Goal: Transaction & Acquisition: Purchase product/service

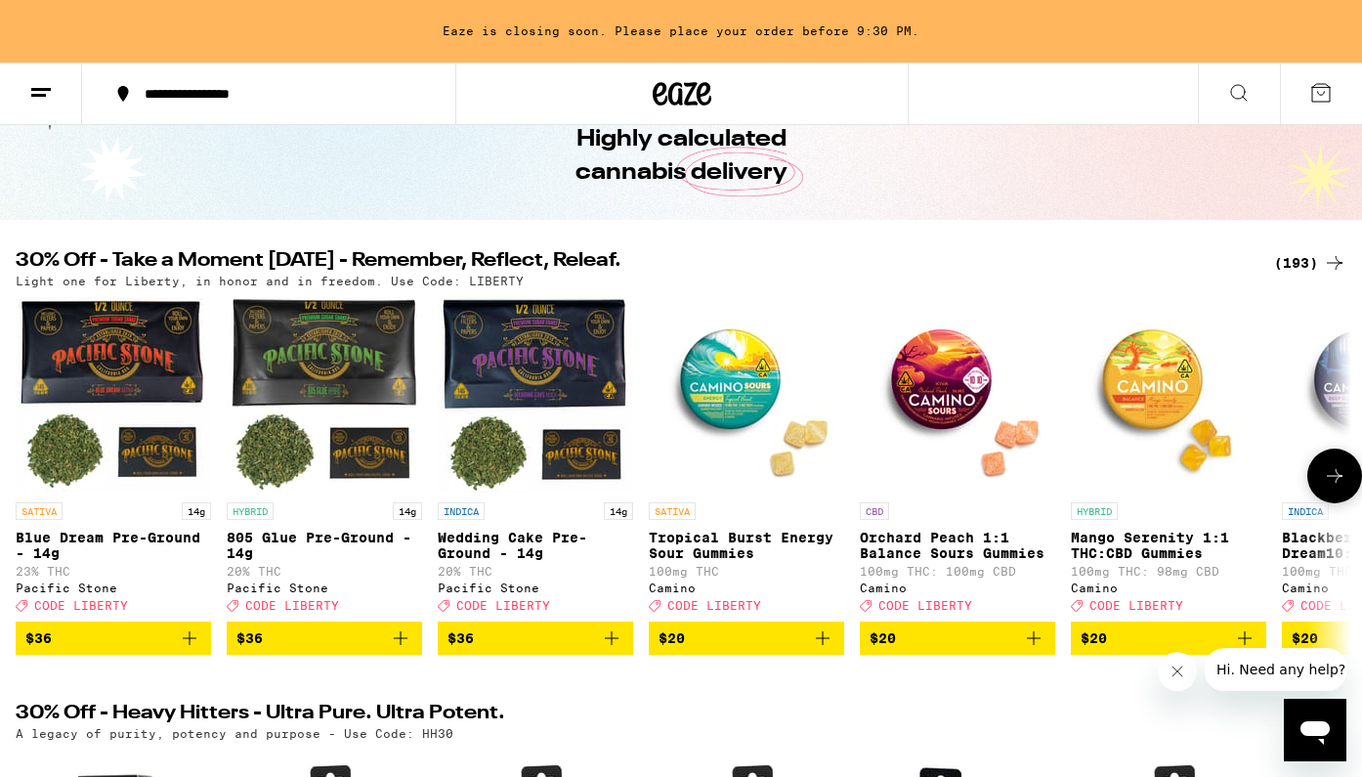
scroll to position [93, 0]
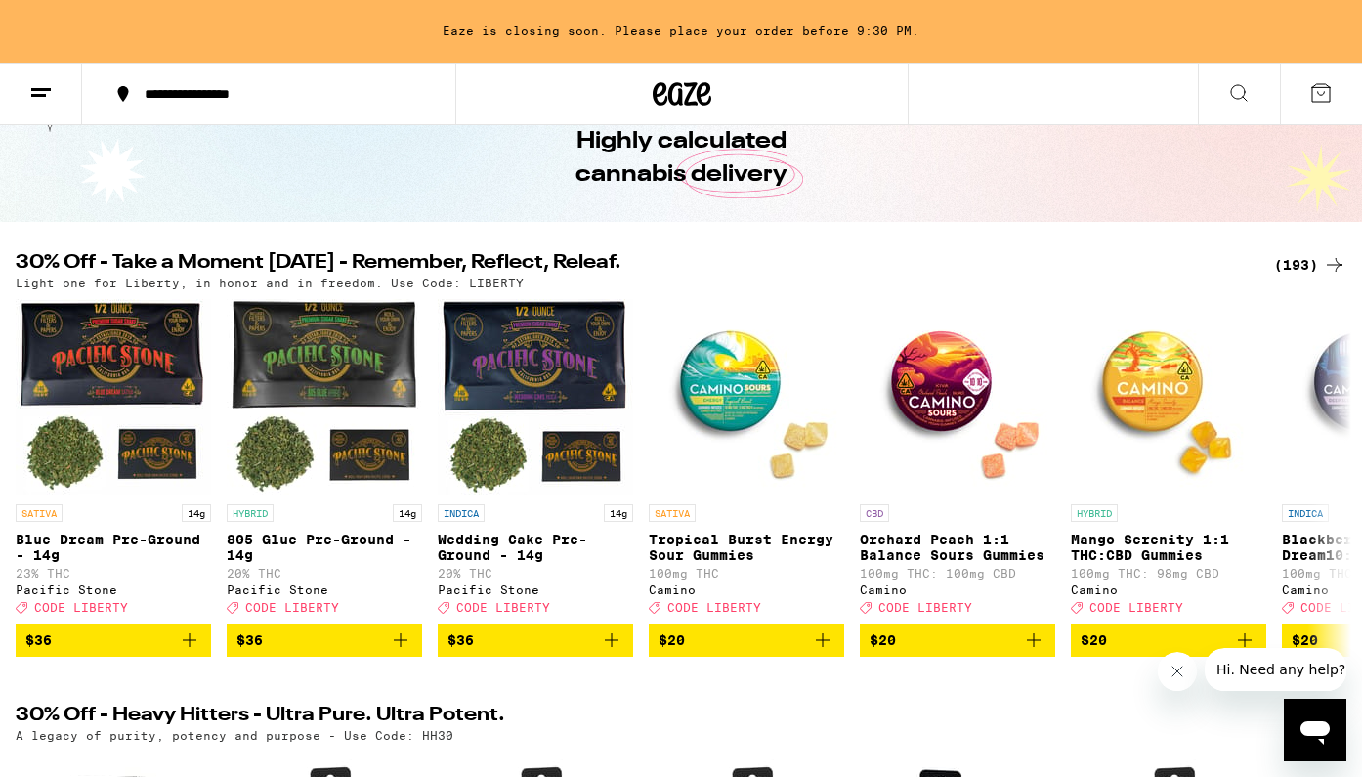
click at [1295, 257] on div "(193)" at bounding box center [1310, 264] width 72 height 23
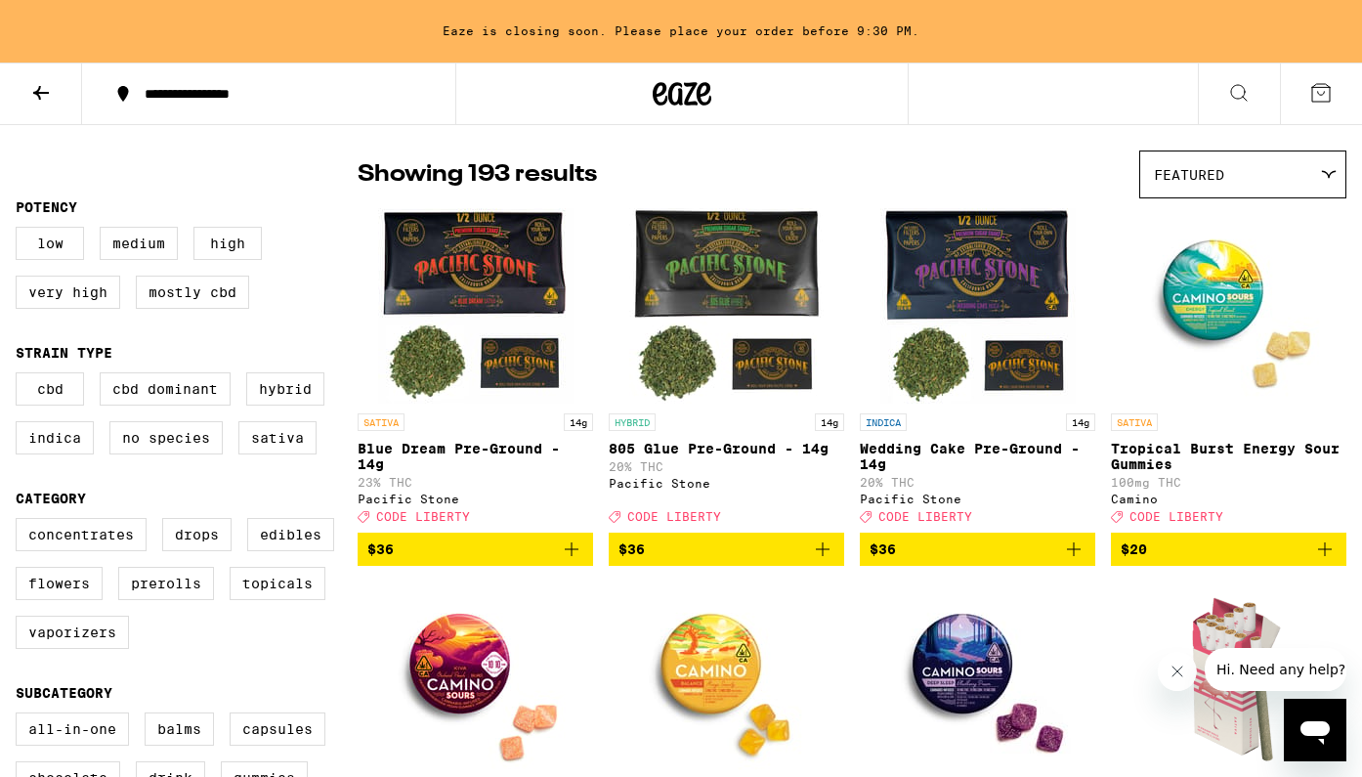
scroll to position [134, 0]
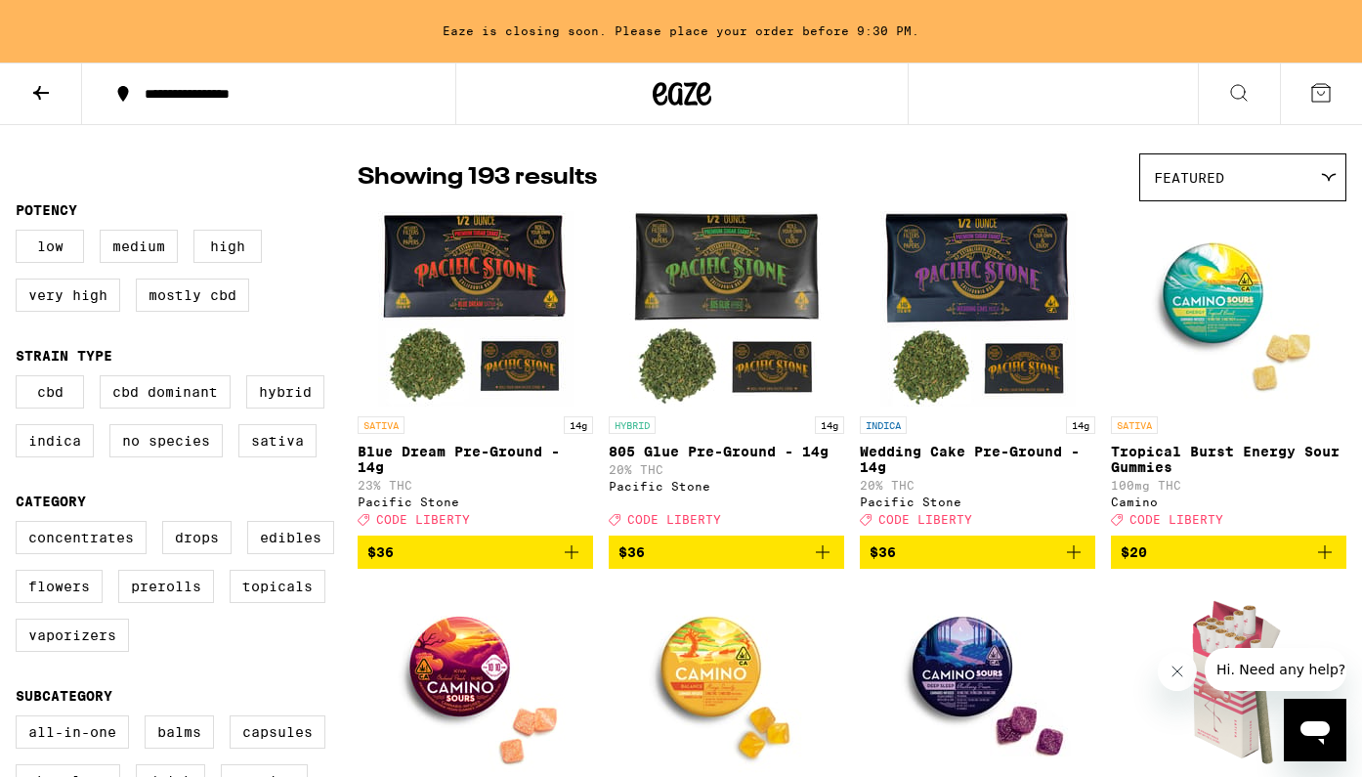
click at [923, 563] on span "$36" at bounding box center [977, 551] width 216 height 23
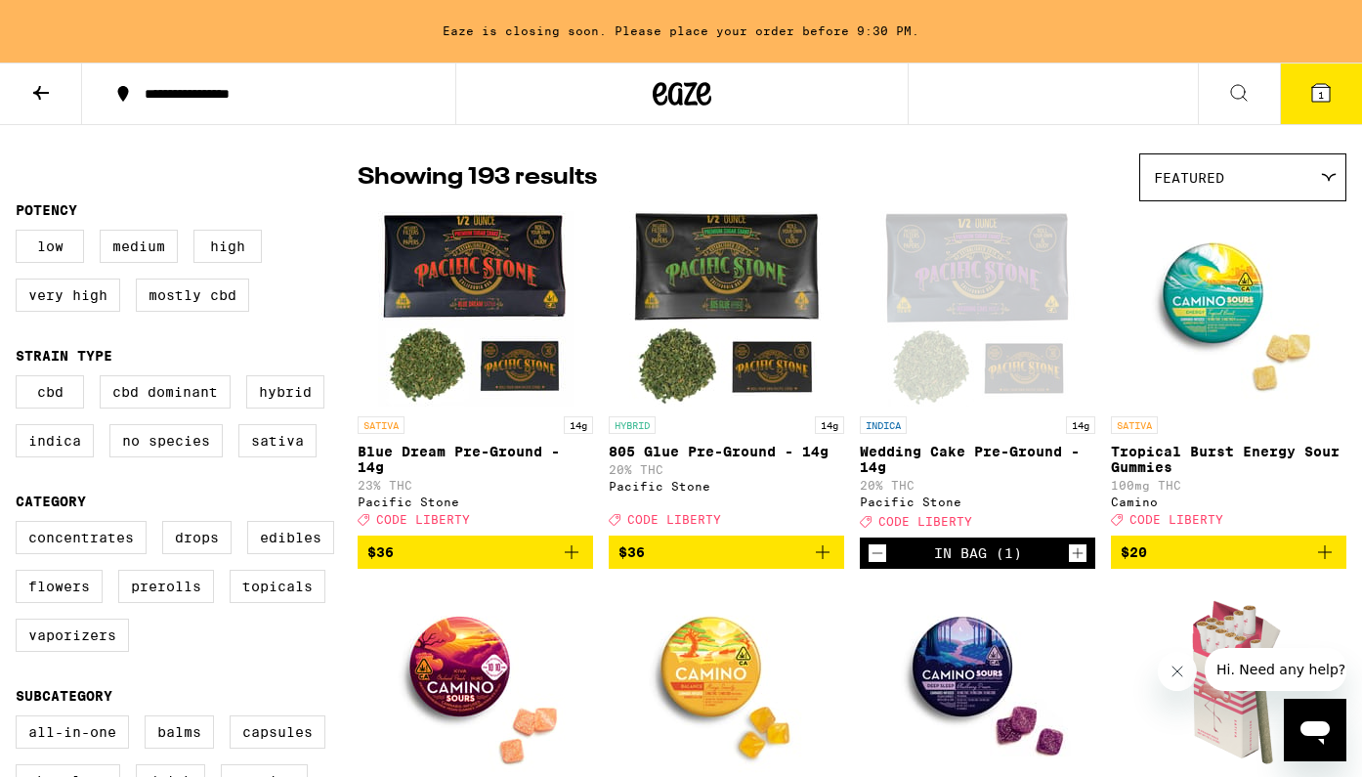
click at [1074, 565] on icon "Increment" at bounding box center [1078, 552] width 18 height 23
click at [1315, 93] on icon at bounding box center [1321, 93] width 18 height 18
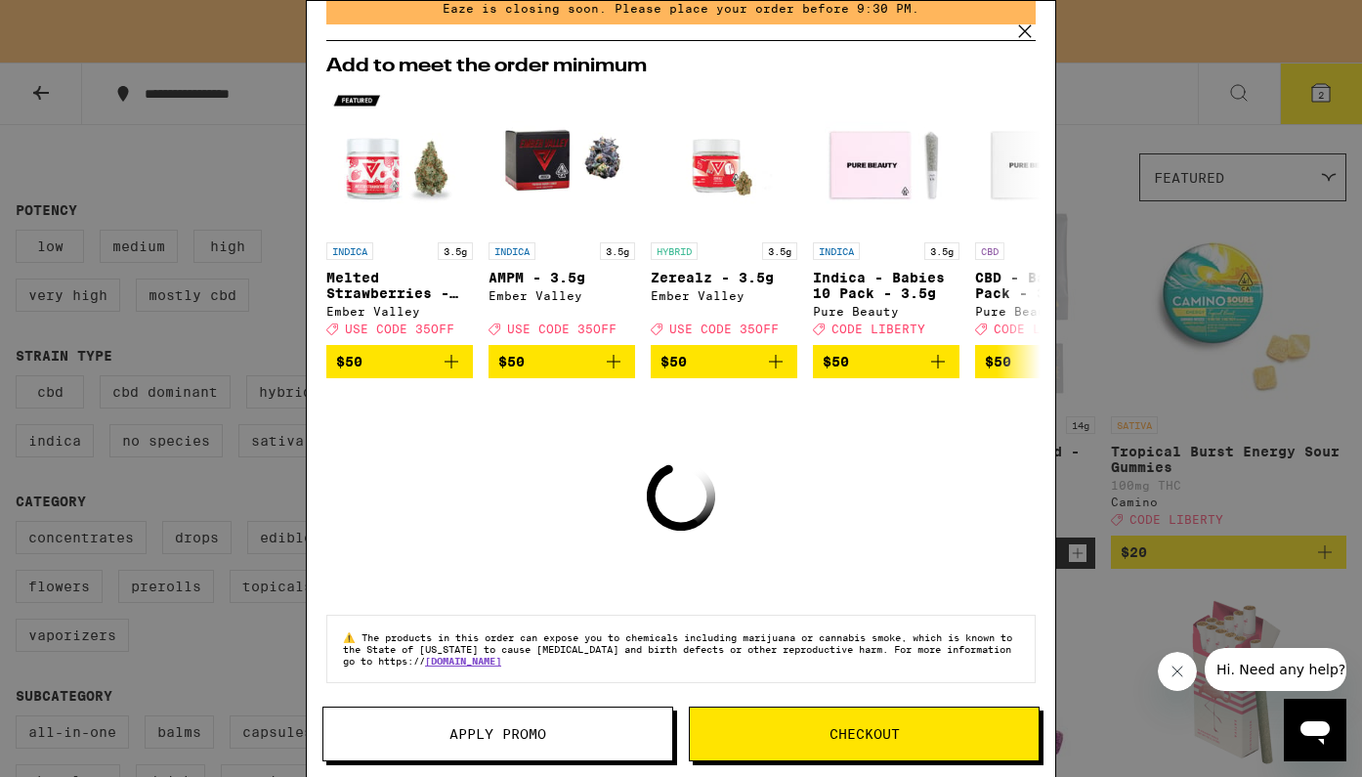
scroll to position [105, 0]
click at [504, 745] on button "Apply Promo" at bounding box center [497, 733] width 351 height 55
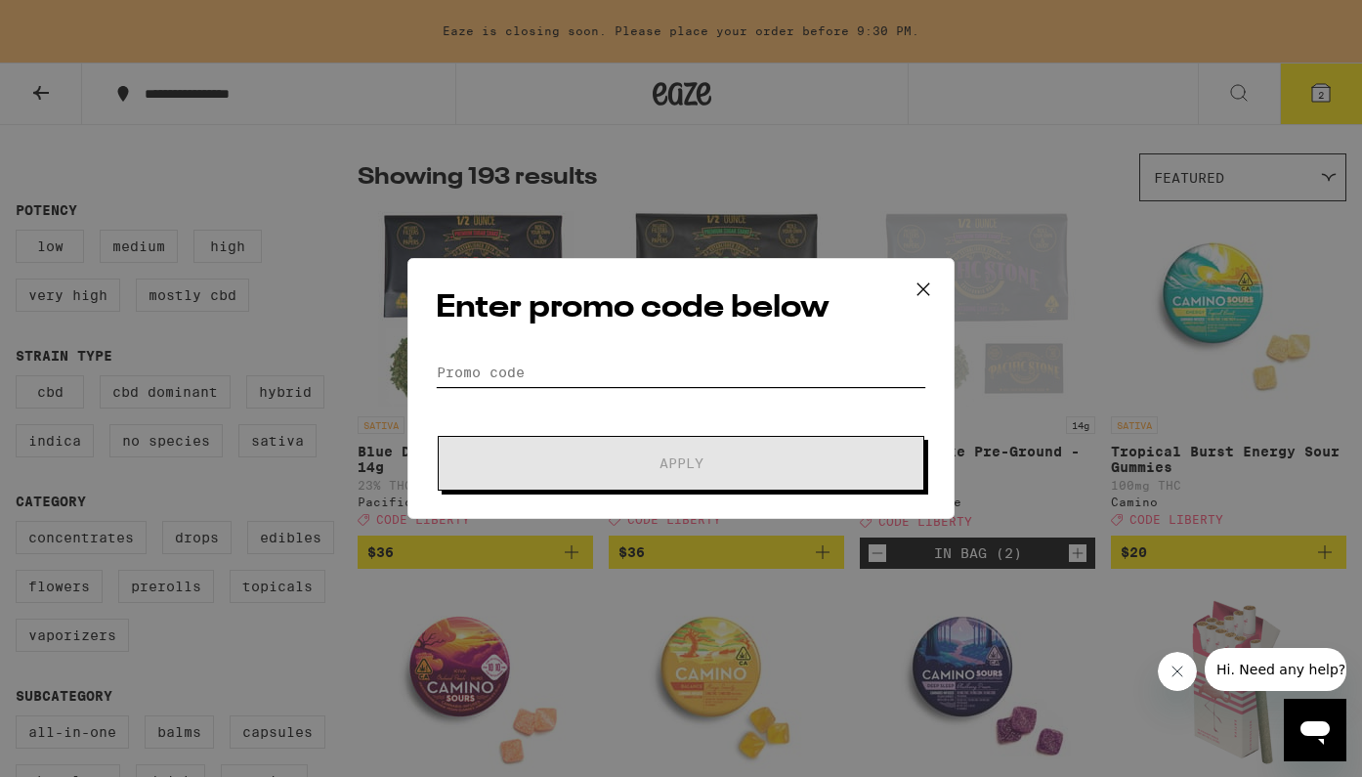
click at [605, 364] on input "Promo Code" at bounding box center [681, 372] width 490 height 29
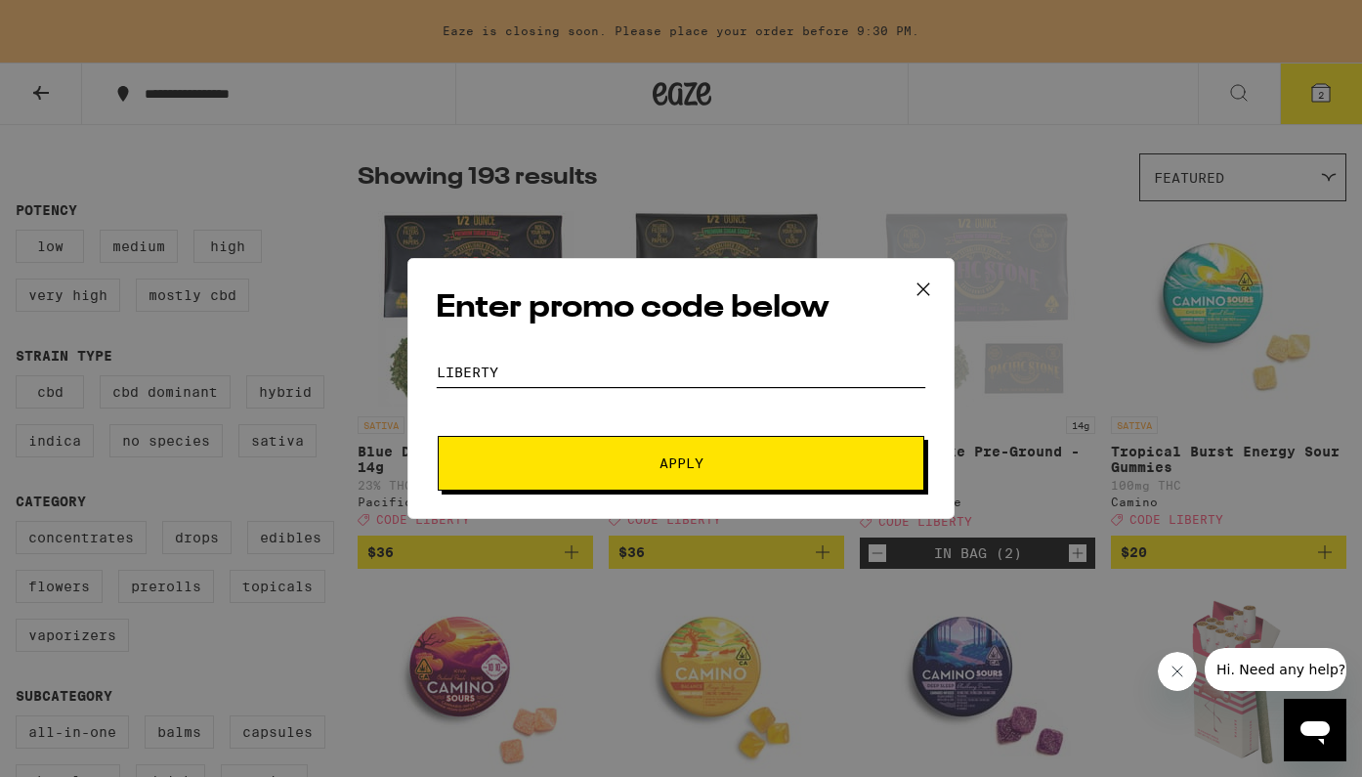
type input "liberty"
click at [733, 460] on span "Apply" at bounding box center [681, 463] width 352 height 14
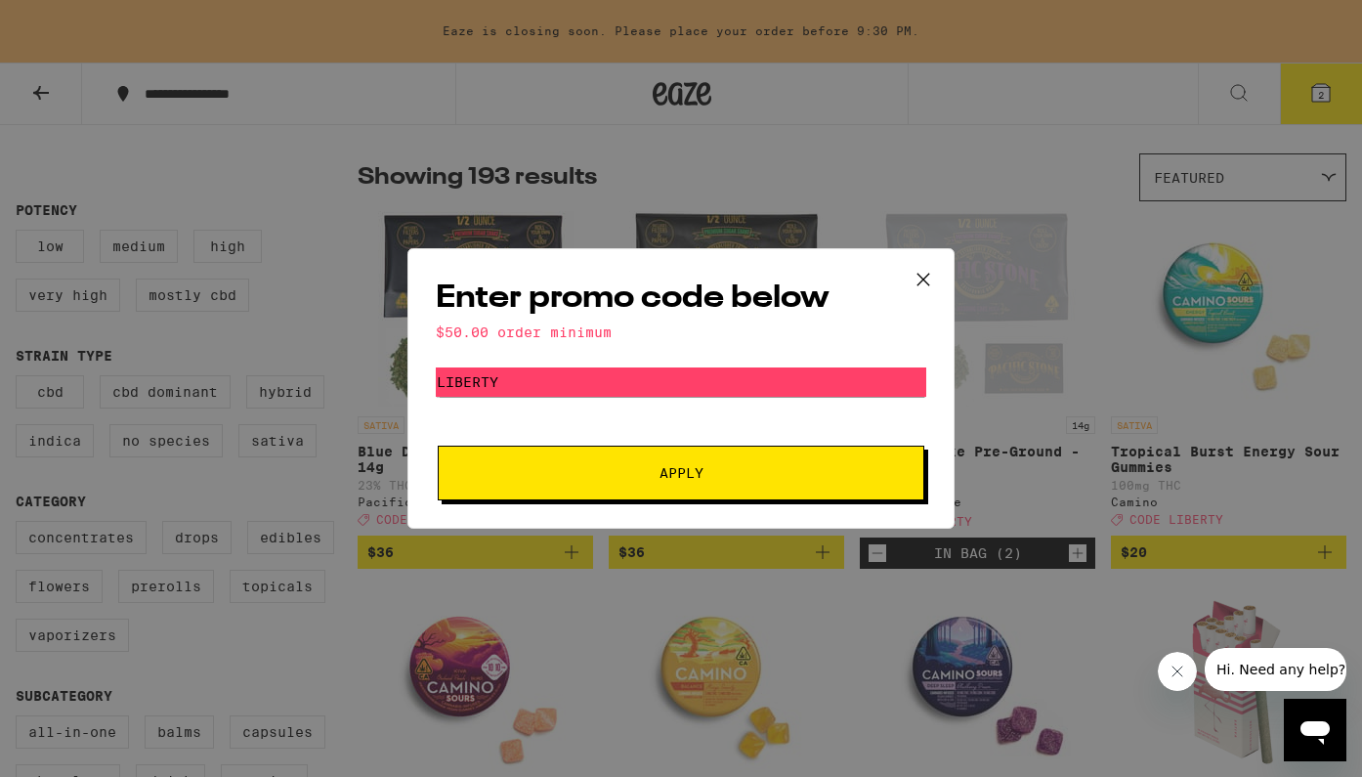
click at [929, 275] on icon at bounding box center [922, 279] width 29 height 29
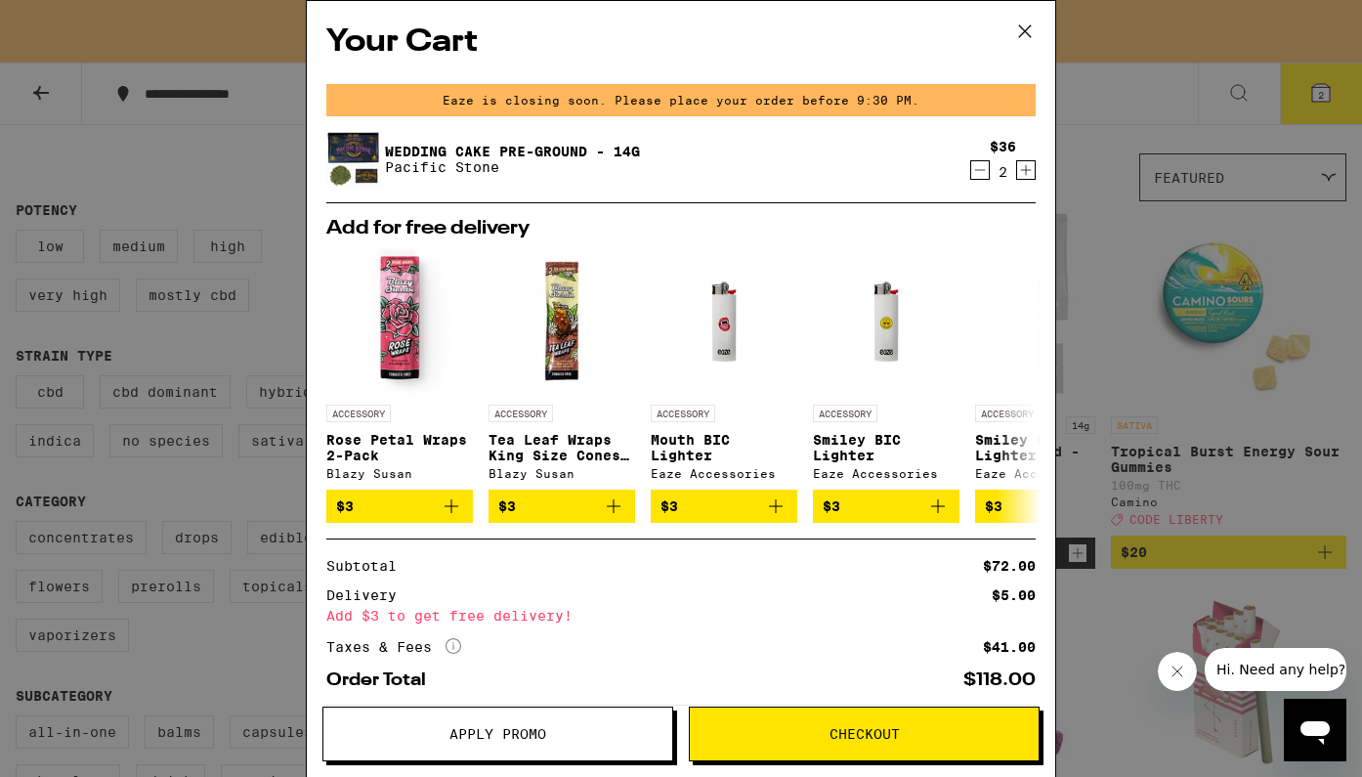
click at [1026, 22] on icon at bounding box center [1024, 31] width 29 height 29
